Goal: Transaction & Acquisition: Purchase product/service

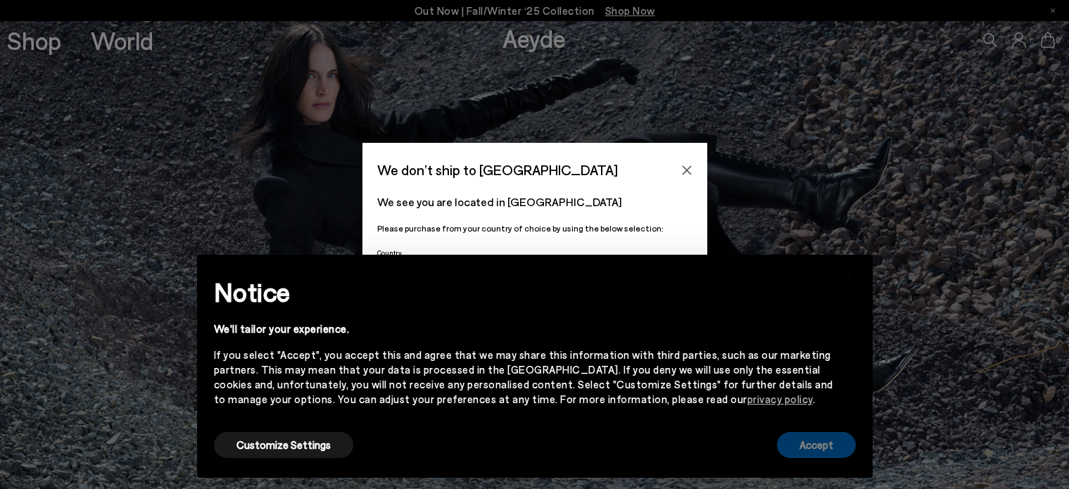
drag, startPoint x: 0, startPoint y: 0, endPoint x: 839, endPoint y: 445, distance: 950.1
click at [839, 445] on button "Accept" at bounding box center [816, 445] width 79 height 26
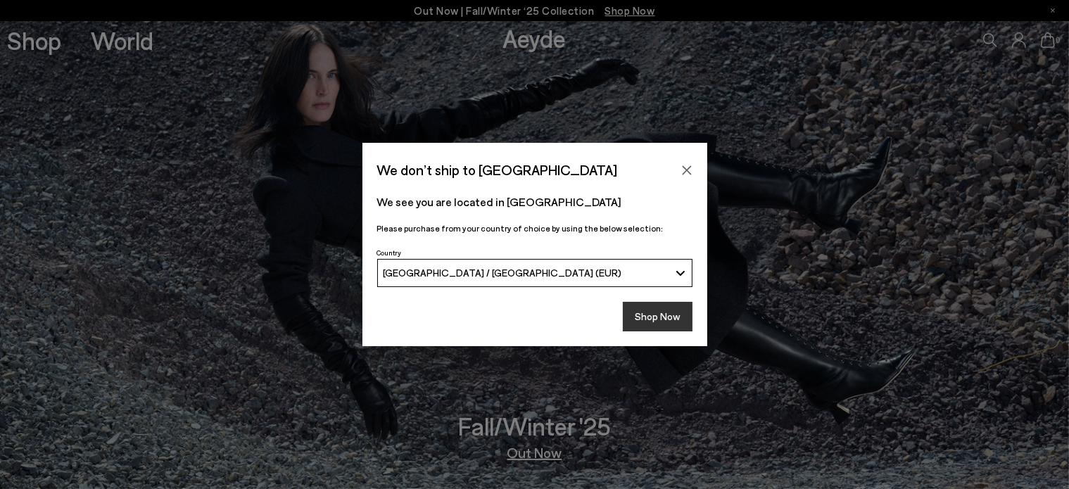
click at [681, 317] on button "Shop Now" at bounding box center [658, 317] width 70 height 30
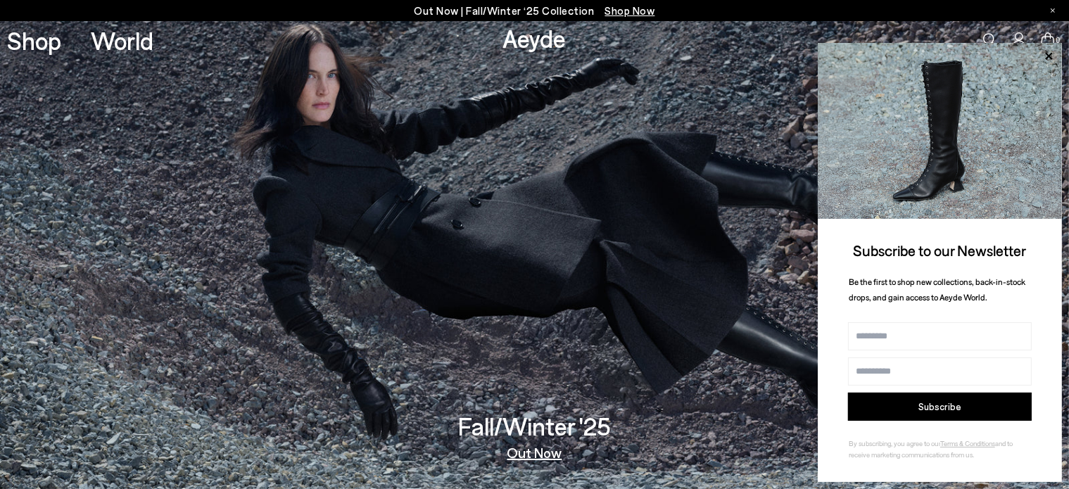
click at [628, 15] on span "Shop Now" at bounding box center [630, 10] width 50 height 13
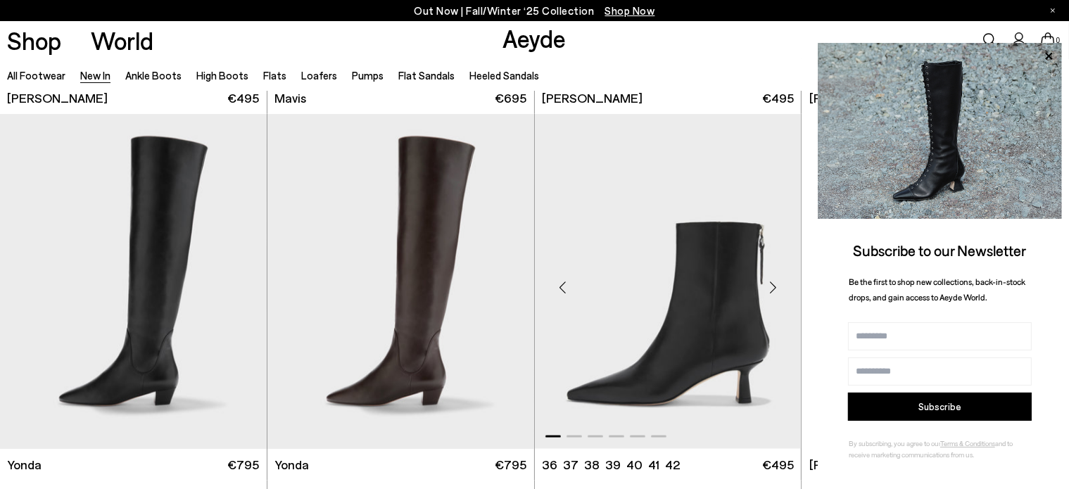
scroll to position [2345, 0]
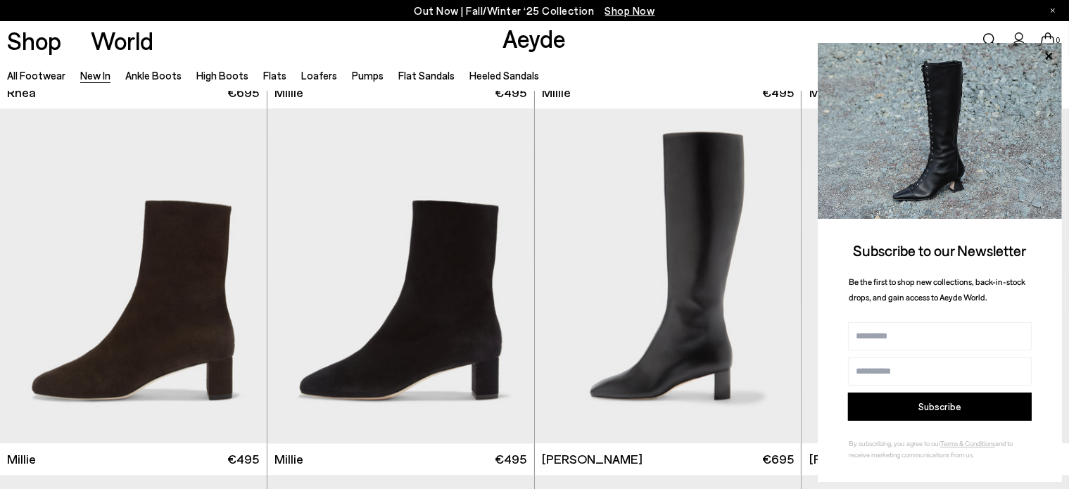
scroll to position [3986, 0]
